Goal: Task Accomplishment & Management: Use online tool/utility

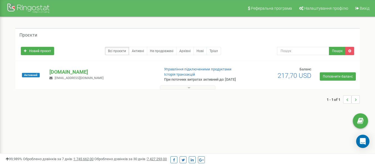
click at [191, 90] on button at bounding box center [188, 88] width 56 height 4
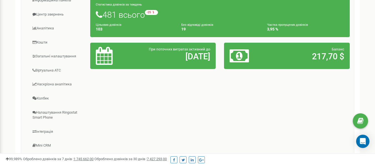
scroll to position [0, 0]
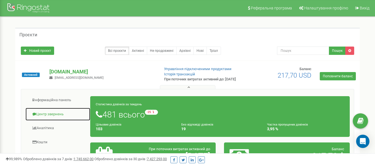
click at [45, 116] on link "Центр звернень" at bounding box center [57, 115] width 65 height 14
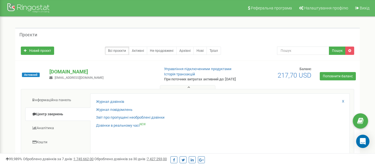
click at [104, 105] on link "Журнал дзвінків" at bounding box center [110, 101] width 28 height 5
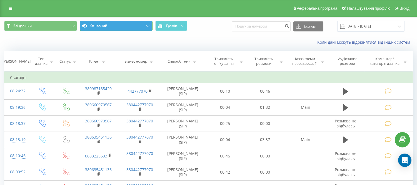
click at [116, 25] on button "Основний" at bounding box center [116, 26] width 73 height 10
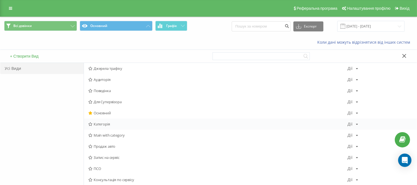
click at [99, 125] on span "Категорія" at bounding box center [217, 124] width 259 height 4
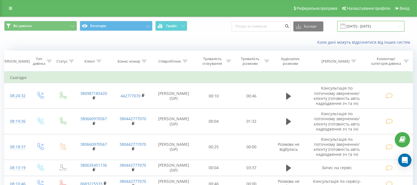
click at [354, 24] on input "[DATE] - [DATE]" at bounding box center [370, 26] width 67 height 11
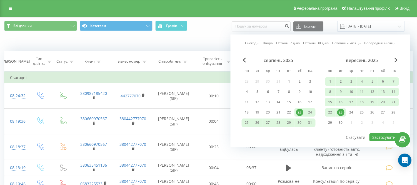
click at [340, 113] on div "23" at bounding box center [340, 112] width 7 height 7
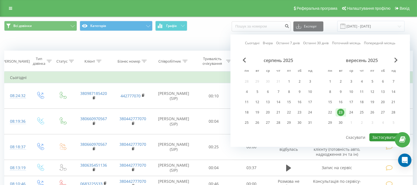
click at [377, 136] on button "Застосувати" at bounding box center [384, 137] width 29 height 8
type input "[DATE] - [DATE]"
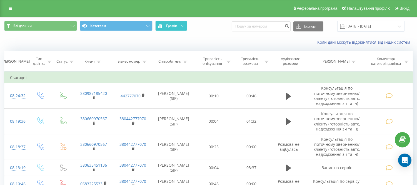
click at [181, 24] on button "Графік" at bounding box center [171, 26] width 32 height 10
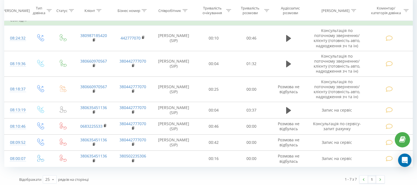
scroll to position [249, 0]
